Goal: Communication & Community: Connect with others

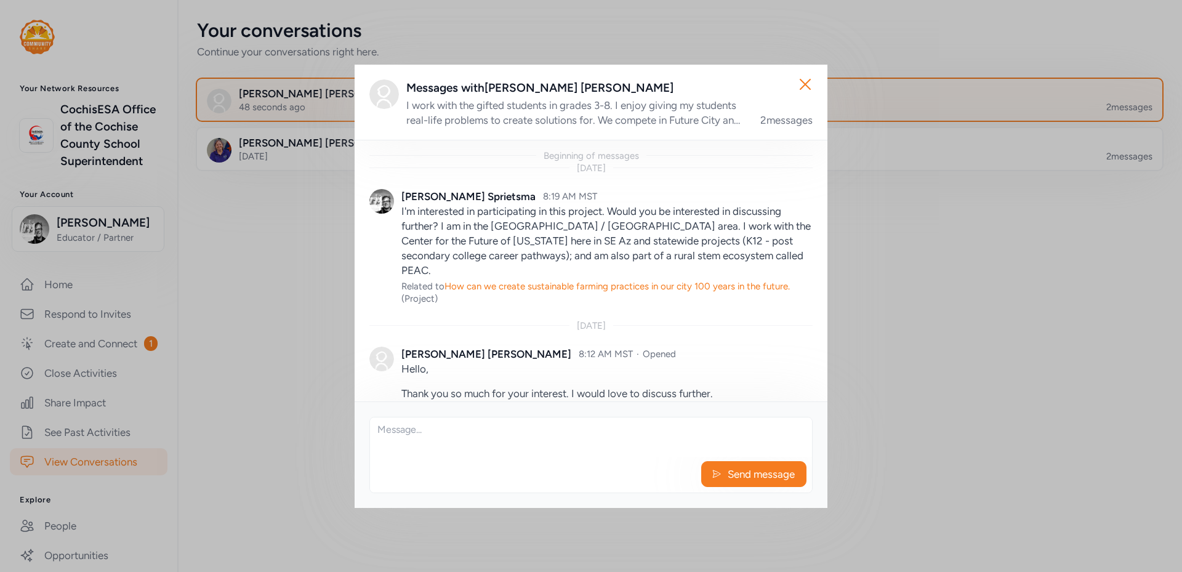
click at [638, 106] on div "I work with the gifted students in grades 3-8. I enjoy giving my students real-…" at bounding box center [575, 113] width 339 height 30
click at [804, 85] on icon "button" at bounding box center [805, 84] width 10 height 10
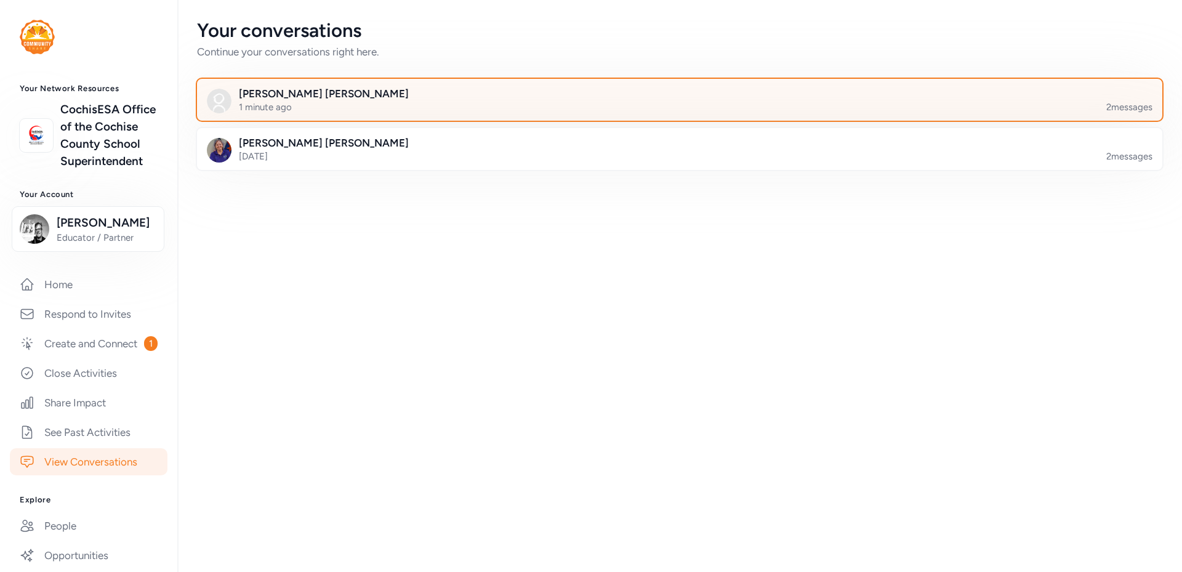
click at [806, 98] on div at bounding box center [689, 107] width 965 height 42
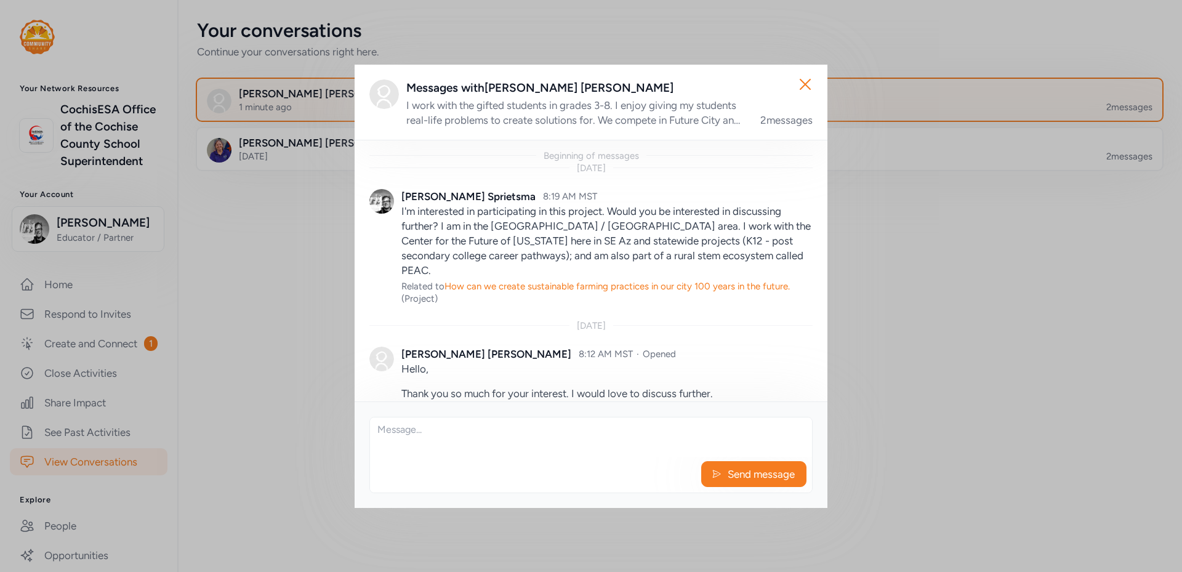
click at [692, 115] on div "I work with the gifted students in grades 3-8. I enjoy giving my students real-…" at bounding box center [575, 113] width 339 height 30
click at [657, 106] on div "I work with the gifted students in grades 3-8. I enjoy giving my students real-…" at bounding box center [575, 113] width 339 height 30
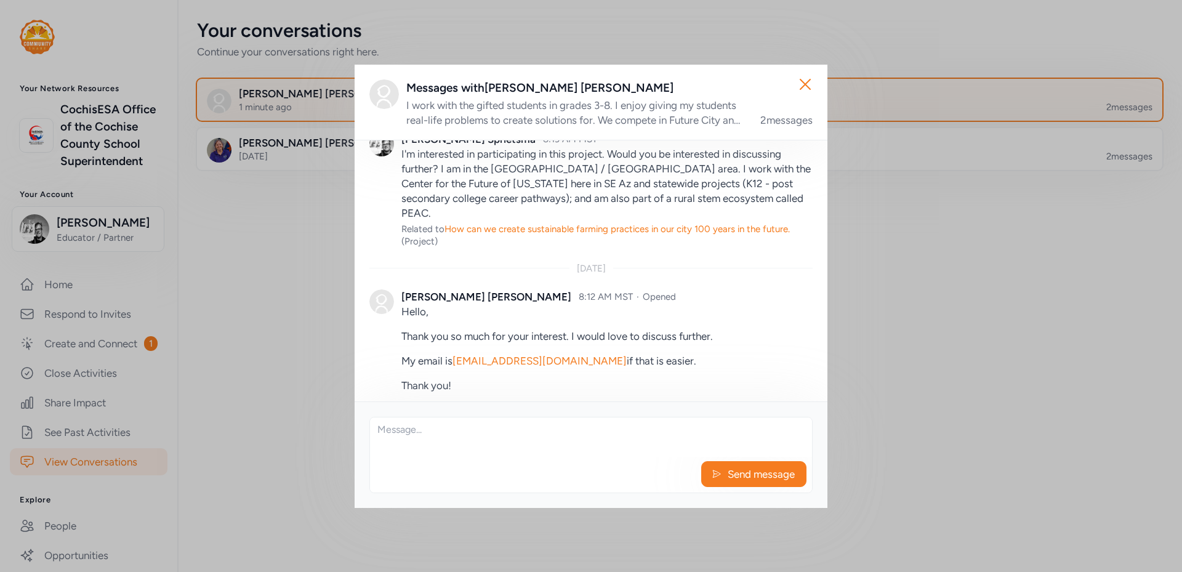
scroll to position [63, 0]
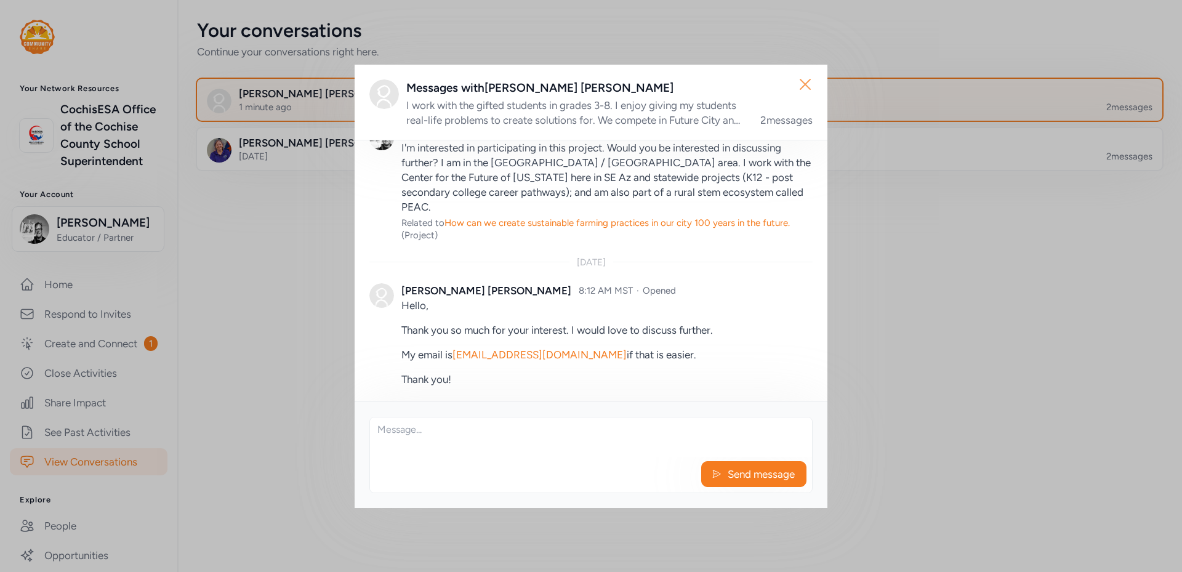
click at [804, 84] on icon "button" at bounding box center [805, 84] width 10 height 10
